Goal: Use online tool/utility: Utilize a website feature to perform a specific function

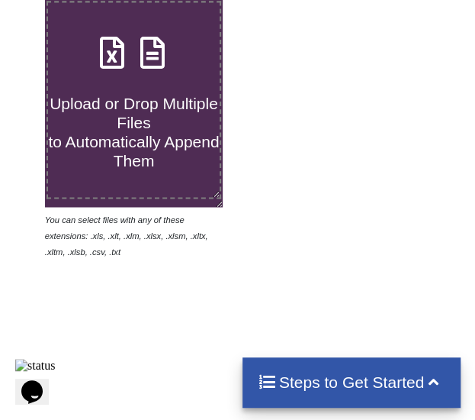
scroll to position [533, 0]
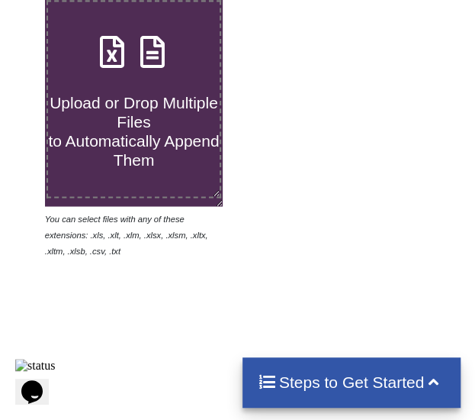
click at [160, 154] on h4 "Upload or Drop Multiple Files to Automatically Append Them" at bounding box center [134, 121] width 172 height 96
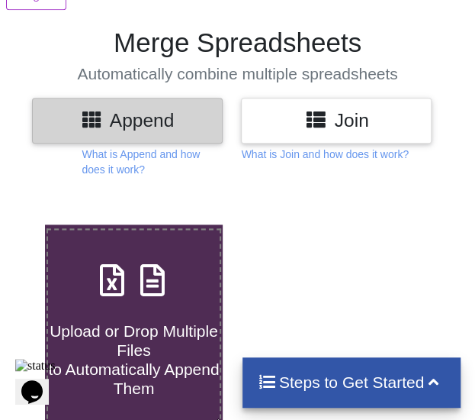
type input "C:\fakepath\1-25,82-200 (1).xlsx"
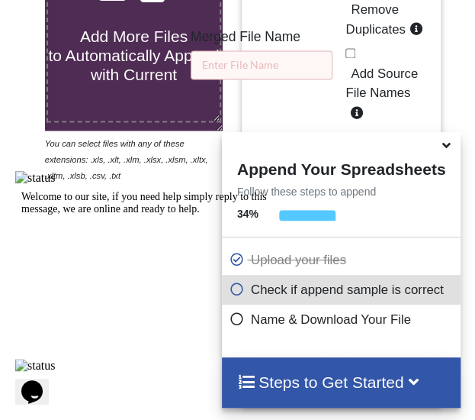
scroll to position [610, 0]
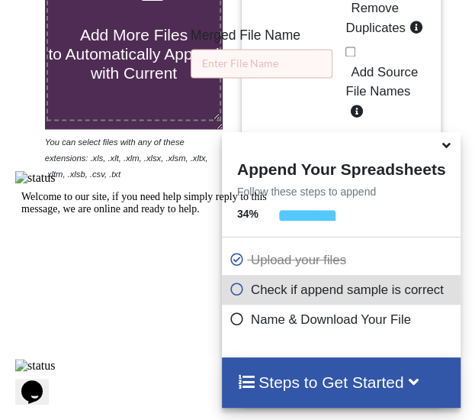
click at [354, 47] on input "Add Source File Names" at bounding box center [351, 52] width 10 height 10
checkbox input "true"
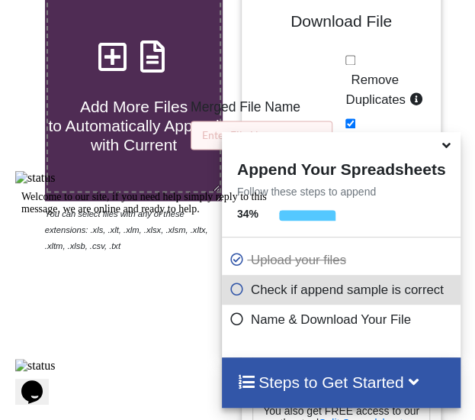
click at [348, 55] on input "Remove Duplicates" at bounding box center [351, 60] width 10 height 10
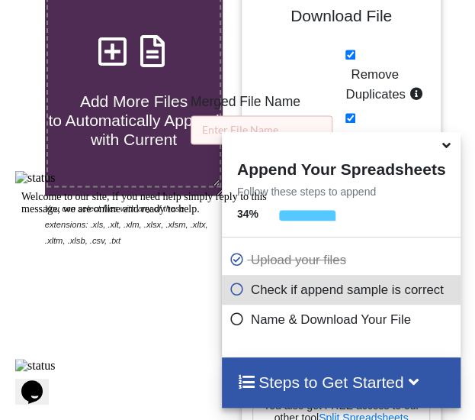
scroll to position [542, 0]
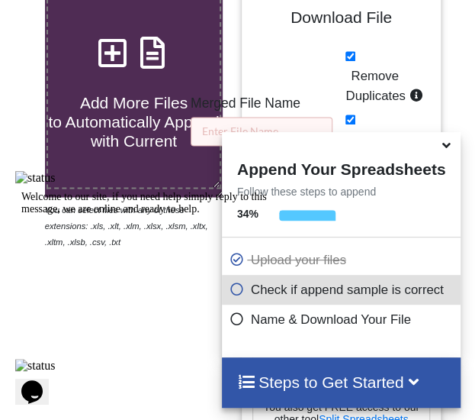
click at [349, 51] on input "Remove Duplicates" at bounding box center [351, 56] width 10 height 10
checkbox input "false"
click at [349, 114] on input "Add Source File Names" at bounding box center [351, 119] width 10 height 10
checkbox input "false"
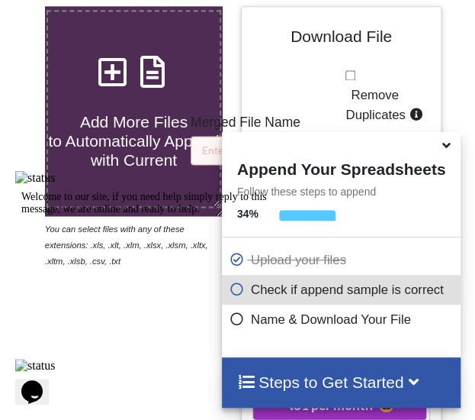
scroll to position [522, 0]
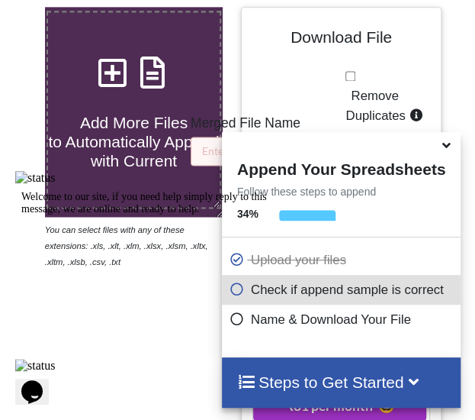
click at [372, 318] on p "Name & Download Your File" at bounding box center [343, 319] width 227 height 19
click at [272, 137] on input "text" at bounding box center [262, 151] width 142 height 29
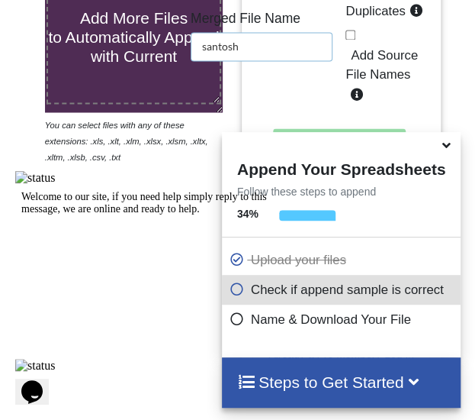
scroll to position [628, 0]
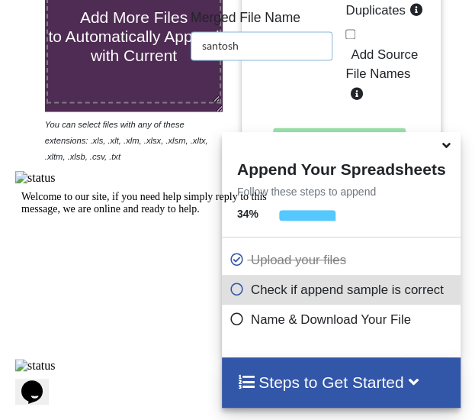
type input "santosh"
click at [340, 127] on div "Download hidden Download File" at bounding box center [340, 151] width 177 height 48
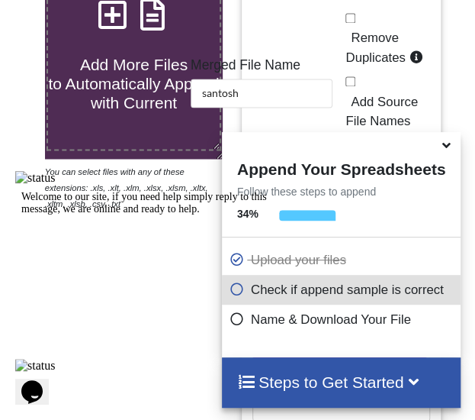
scroll to position [579, 0]
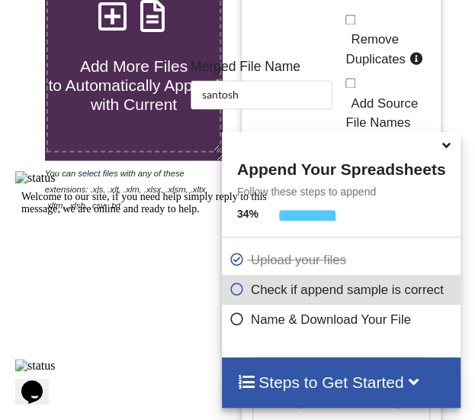
click at [346, 14] on input "Remove Duplicates" at bounding box center [351, 19] width 10 height 10
checkbox input "true"
click at [352, 78] on input "Add Source File Names" at bounding box center [351, 83] width 10 height 10
checkbox input "true"
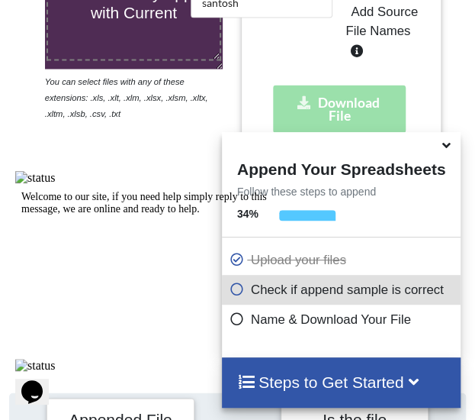
scroll to position [668, 0]
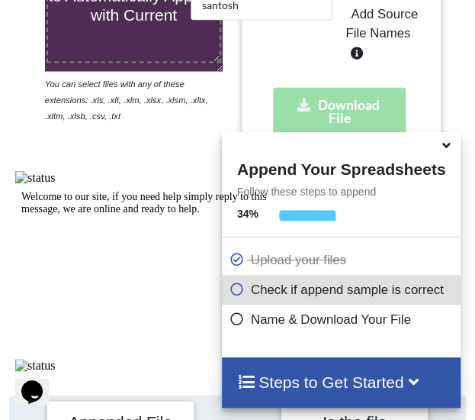
click at [380, 87] on div "Download hidden Download File" at bounding box center [340, 111] width 177 height 48
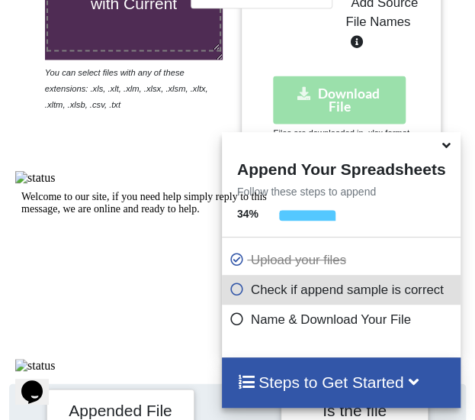
scroll to position [683, 0]
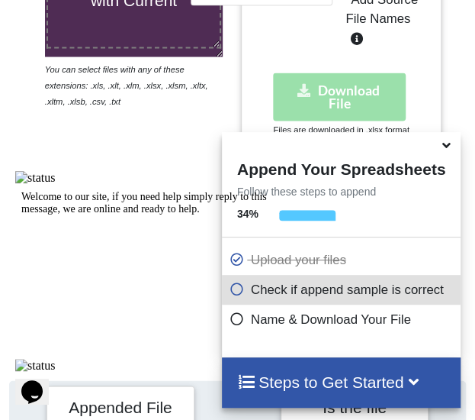
click at [350, 72] on div "Download hidden Download File" at bounding box center [340, 96] width 177 height 48
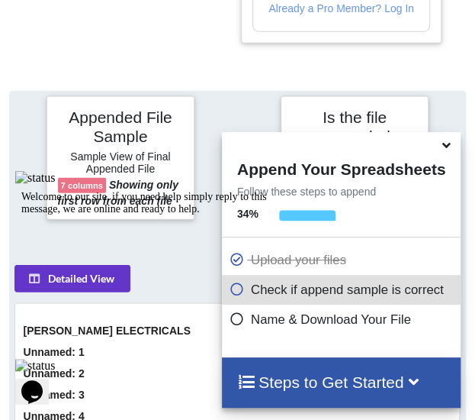
scroll to position [976, 0]
